Goal: Task Accomplishment & Management: Manage account settings

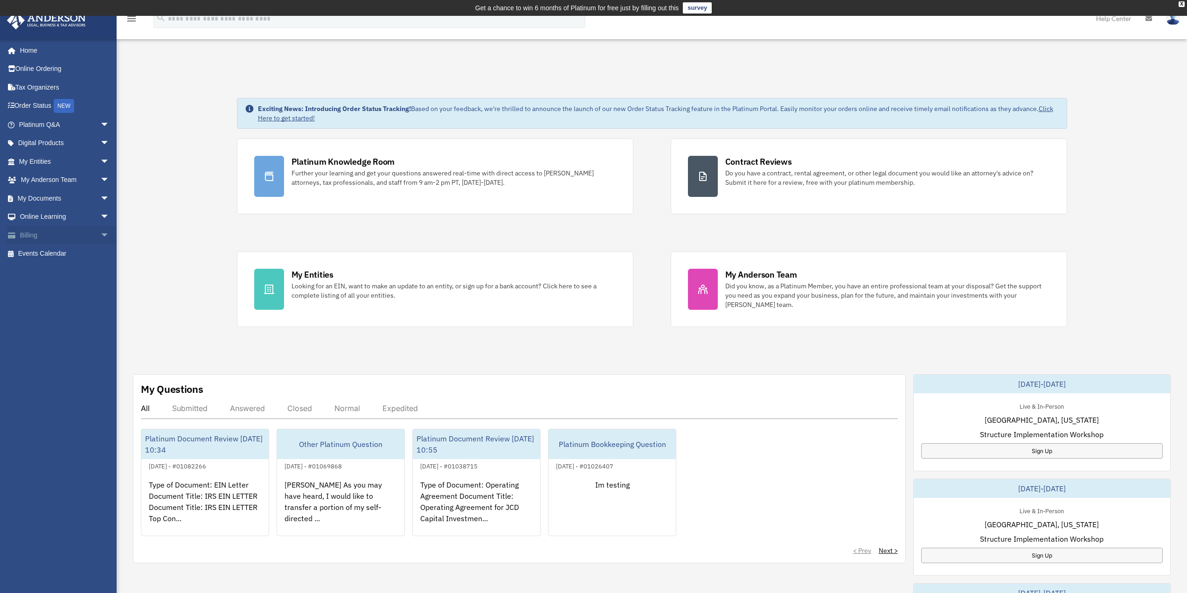
click at [99, 230] on body "X Get a chance to win 6 months of Platinum for free just by filling out this su…" at bounding box center [593, 594] width 1187 height 1188
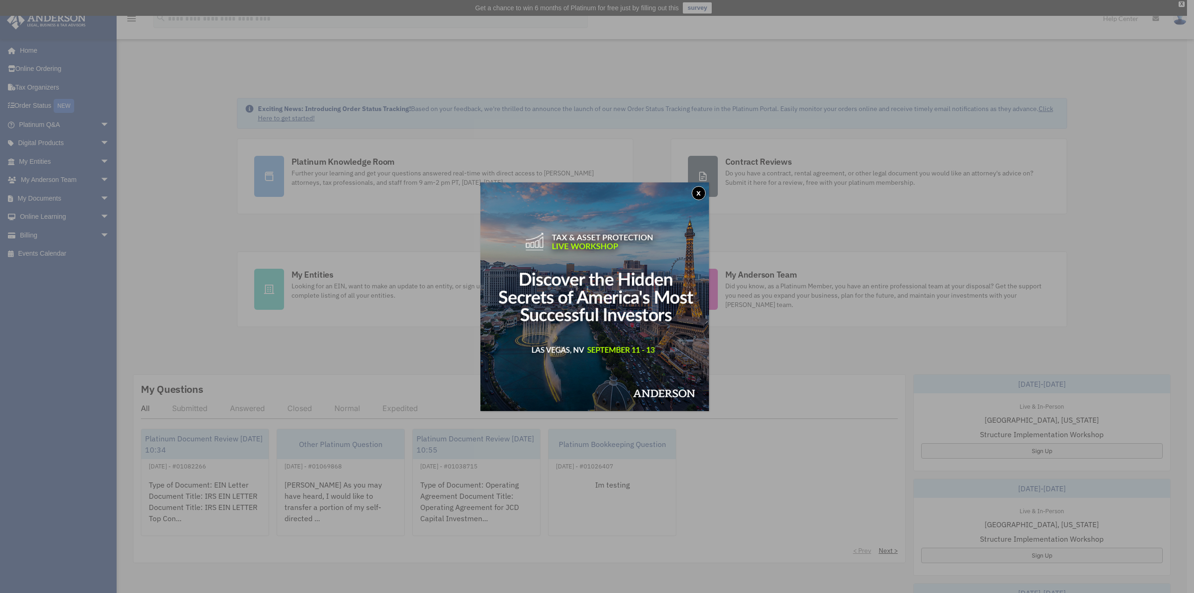
click at [701, 193] on button "x" at bounding box center [699, 193] width 14 height 14
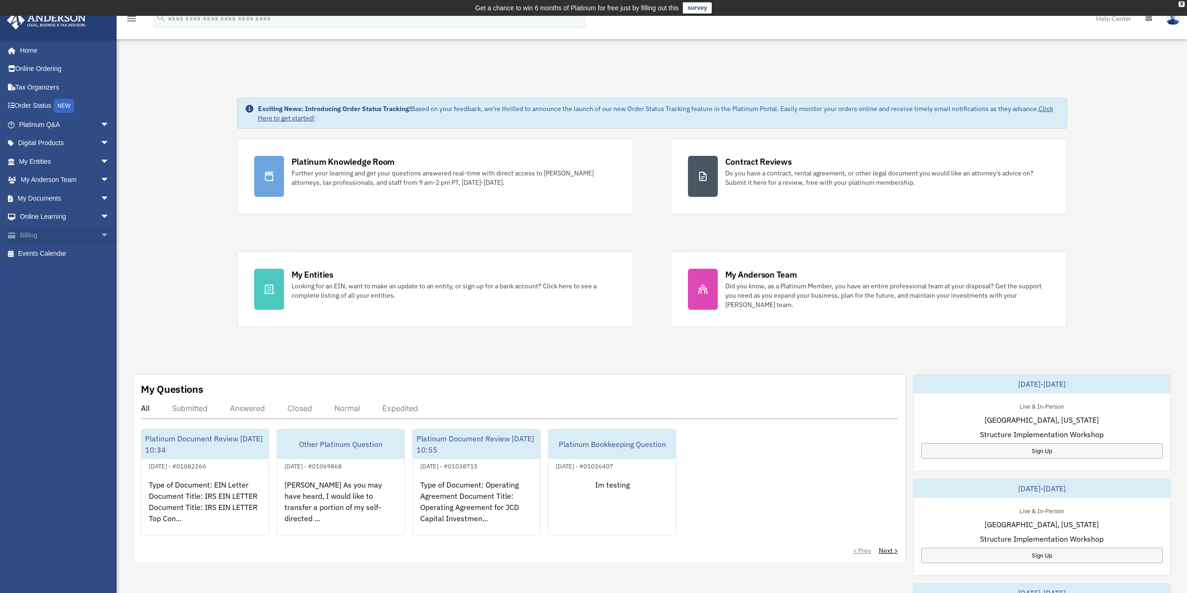
click at [100, 236] on span "arrow_drop_down" at bounding box center [109, 235] width 19 height 19
click at [64, 287] on link "Manage Payments" at bounding box center [68, 291] width 111 height 19
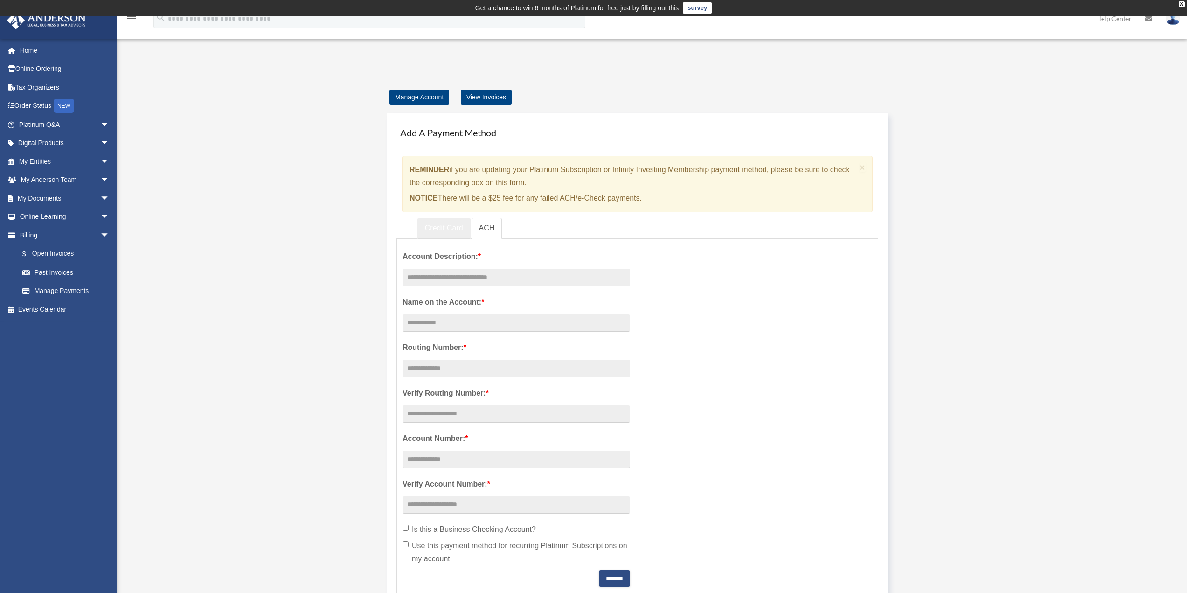
click at [451, 223] on link "Credit Card" at bounding box center [444, 228] width 53 height 21
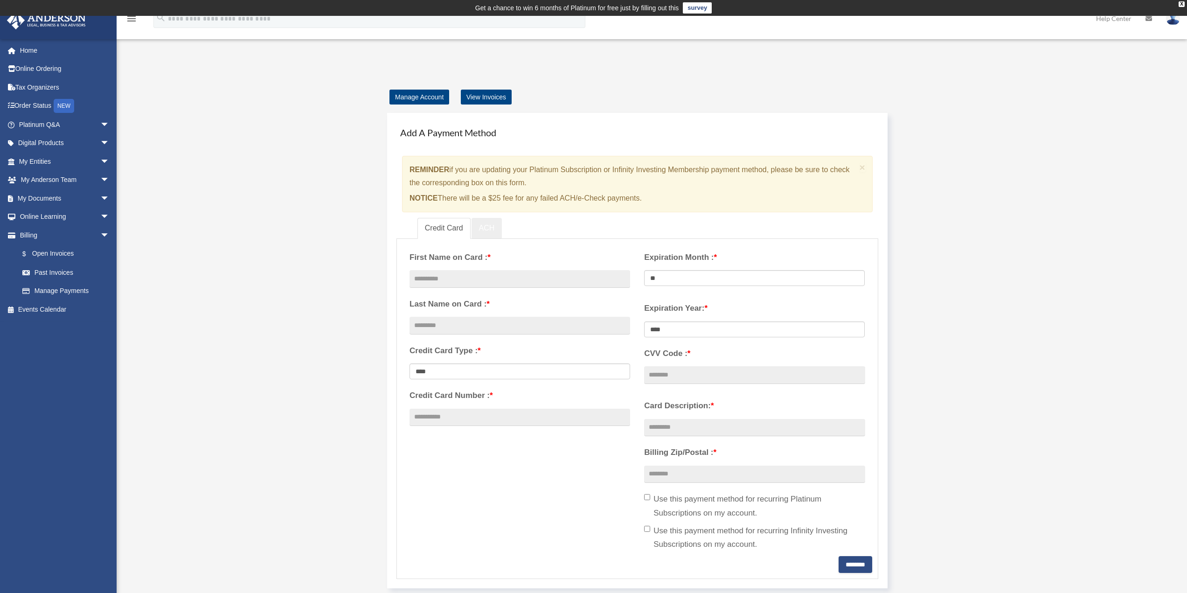
click at [486, 234] on link "ACH" at bounding box center [487, 228] width 31 height 21
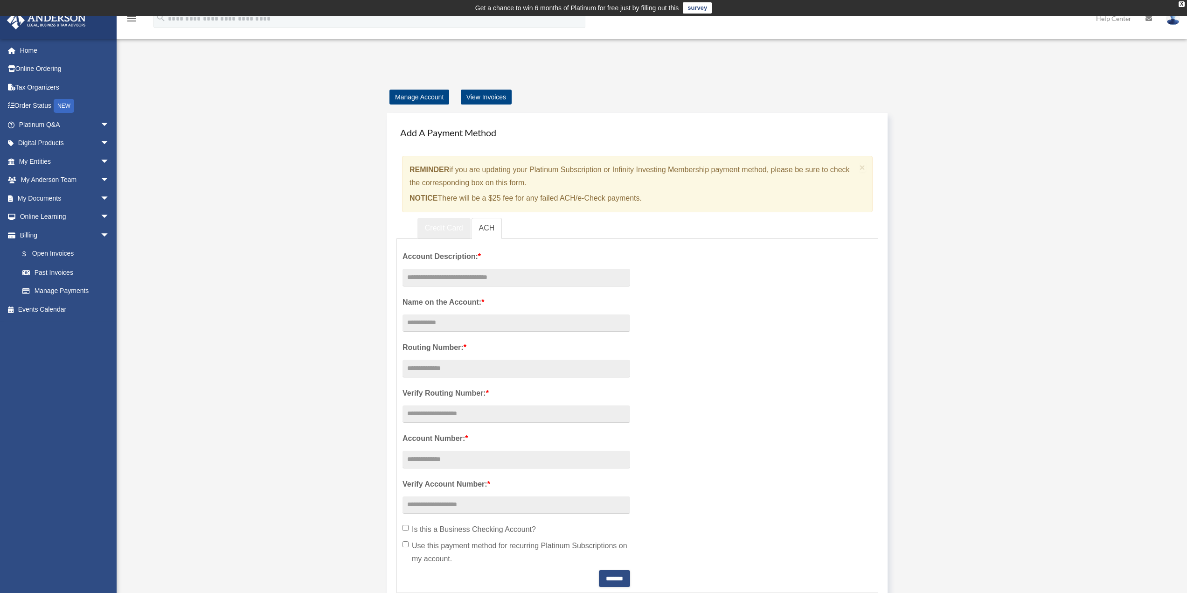
click at [457, 231] on link "Credit Card" at bounding box center [444, 228] width 53 height 21
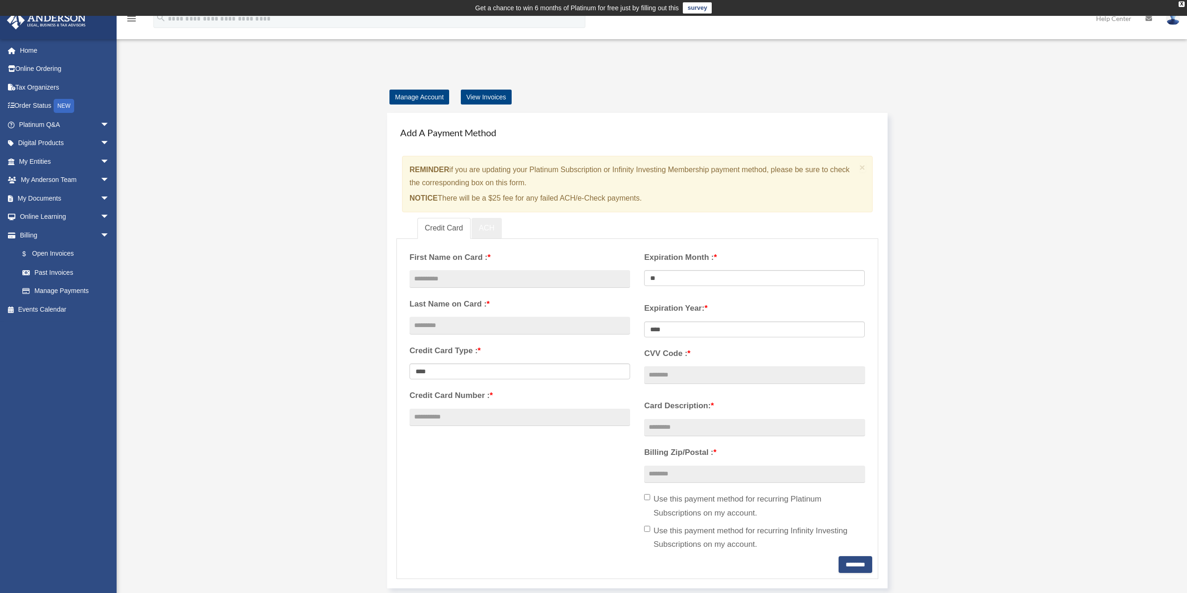
click at [484, 237] on link "ACH" at bounding box center [487, 228] width 31 height 21
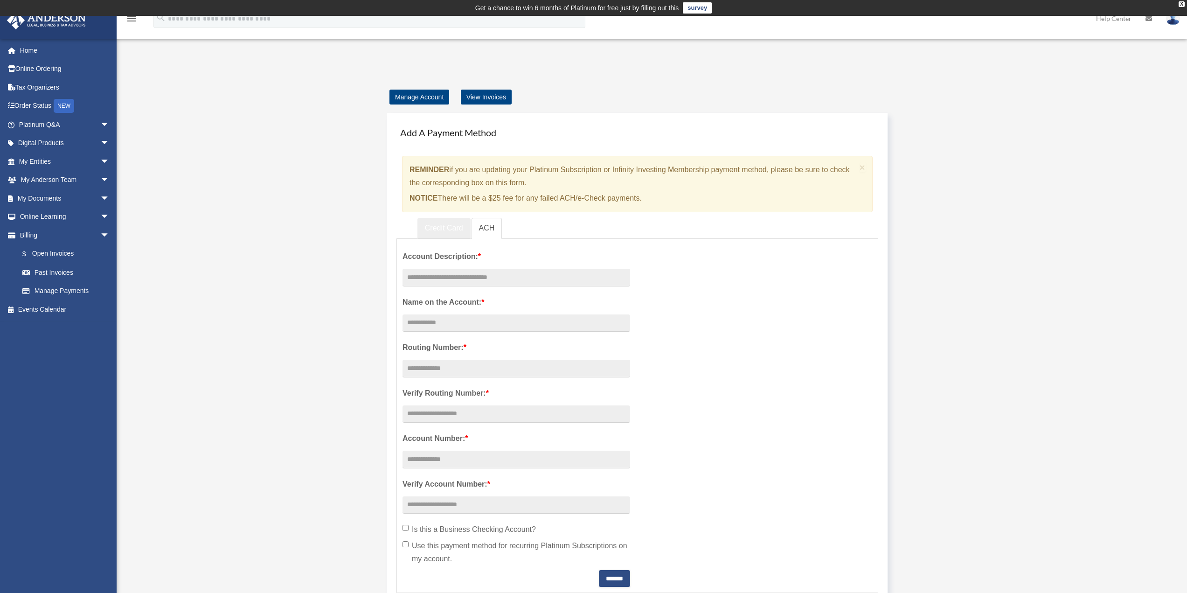
click at [447, 229] on link "Credit Card" at bounding box center [444, 228] width 53 height 21
